Goal: Check status: Check status

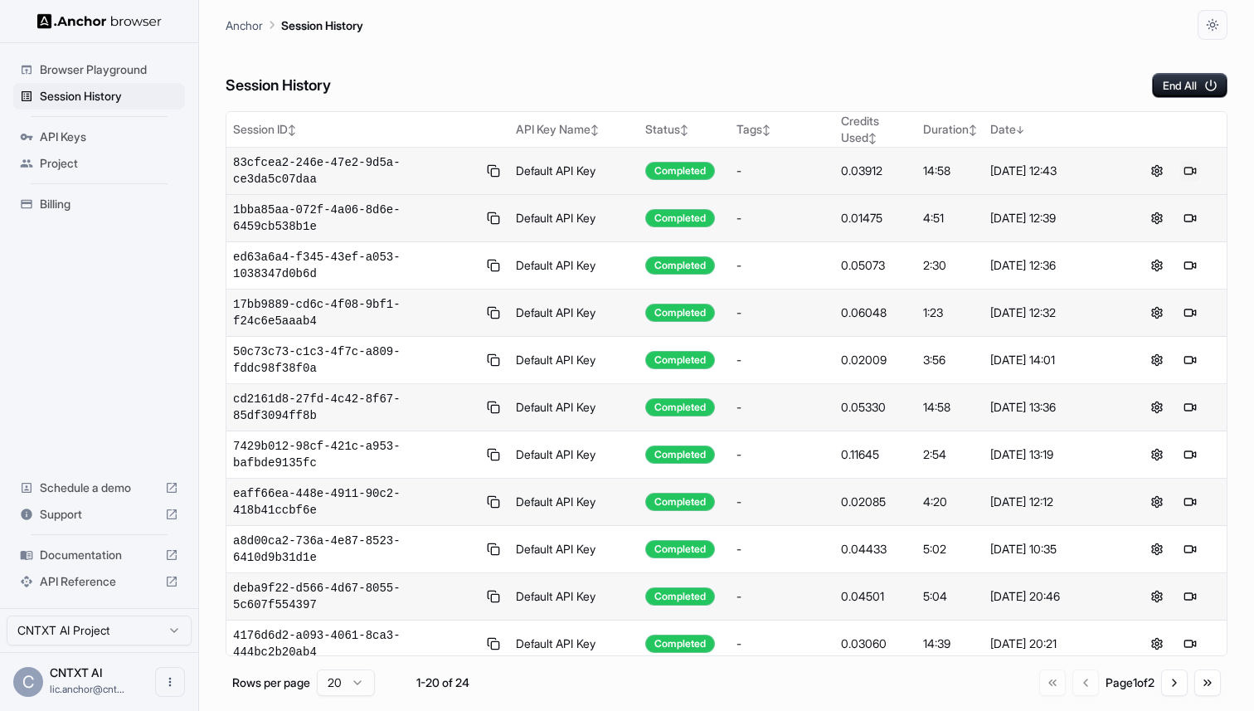
click at [1180, 168] on button at bounding box center [1190, 171] width 20 height 20
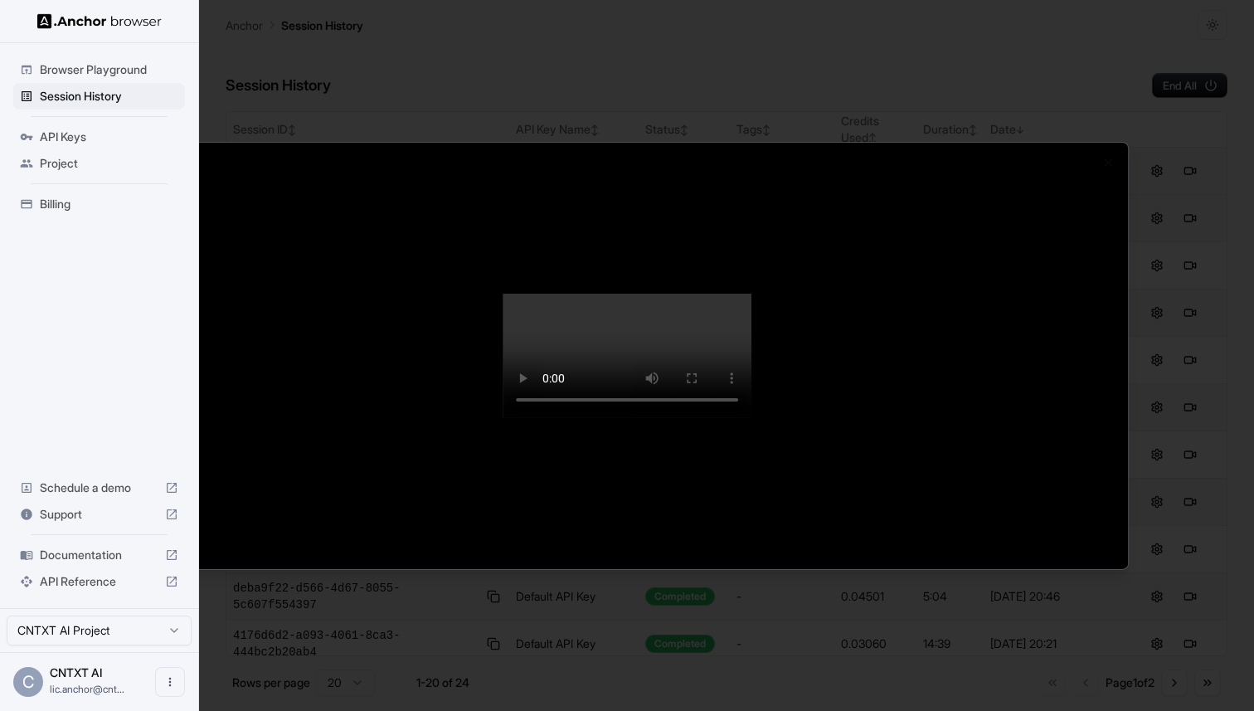
click at [1250, 213] on div at bounding box center [627, 355] width 1254 height 711
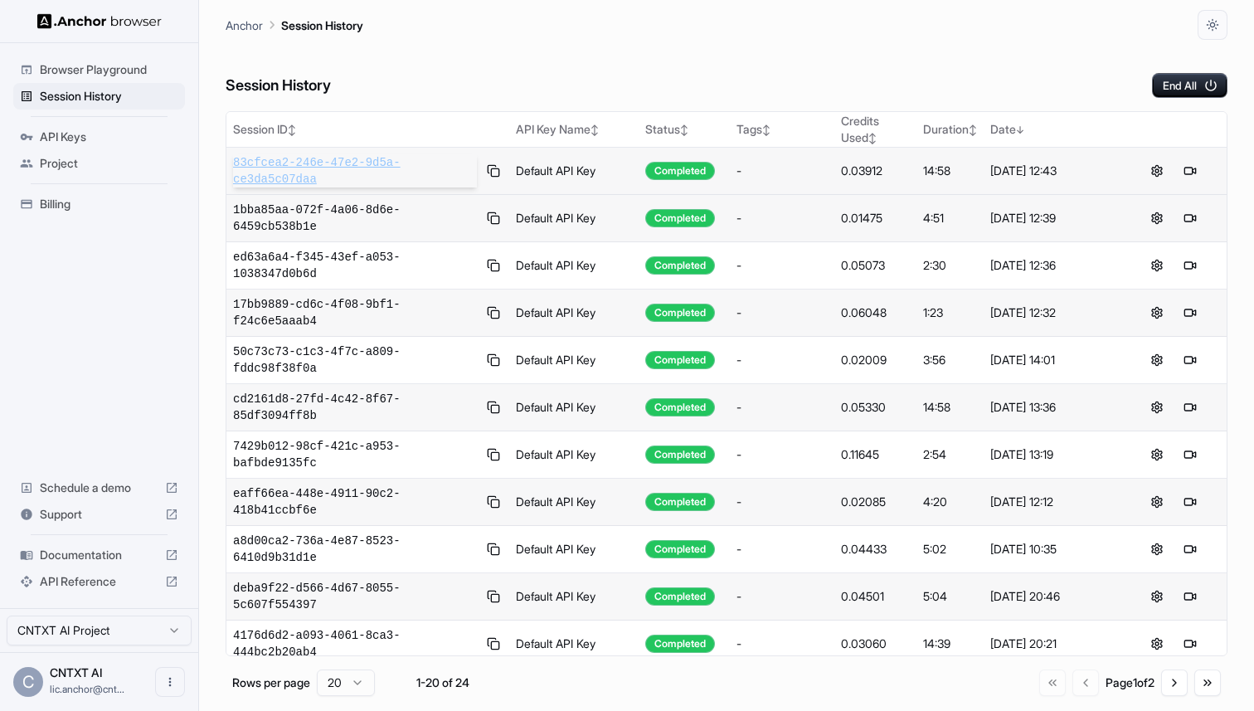
click at [381, 176] on span "83cfcea2-246e-47e2-9d5a-ce3da5c07daa" at bounding box center [355, 170] width 244 height 33
click at [1108, 12] on div "Anchor Session History" at bounding box center [727, 20] width 1002 height 40
click at [1105, 26] on div "Anchor Session History" at bounding box center [727, 20] width 1002 height 40
click at [1180, 168] on button at bounding box center [1190, 171] width 20 height 20
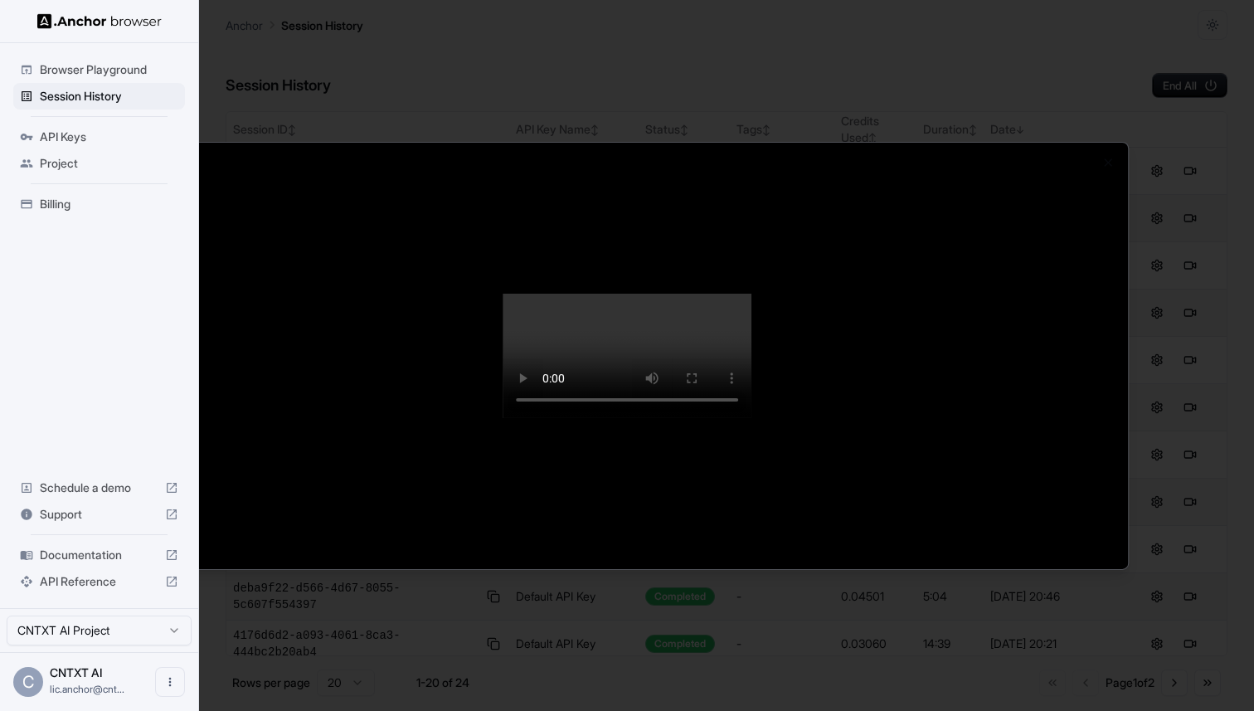
click at [1122, 113] on div at bounding box center [627, 355] width 1254 height 711
